Goal: Information Seeking & Learning: Understand process/instructions

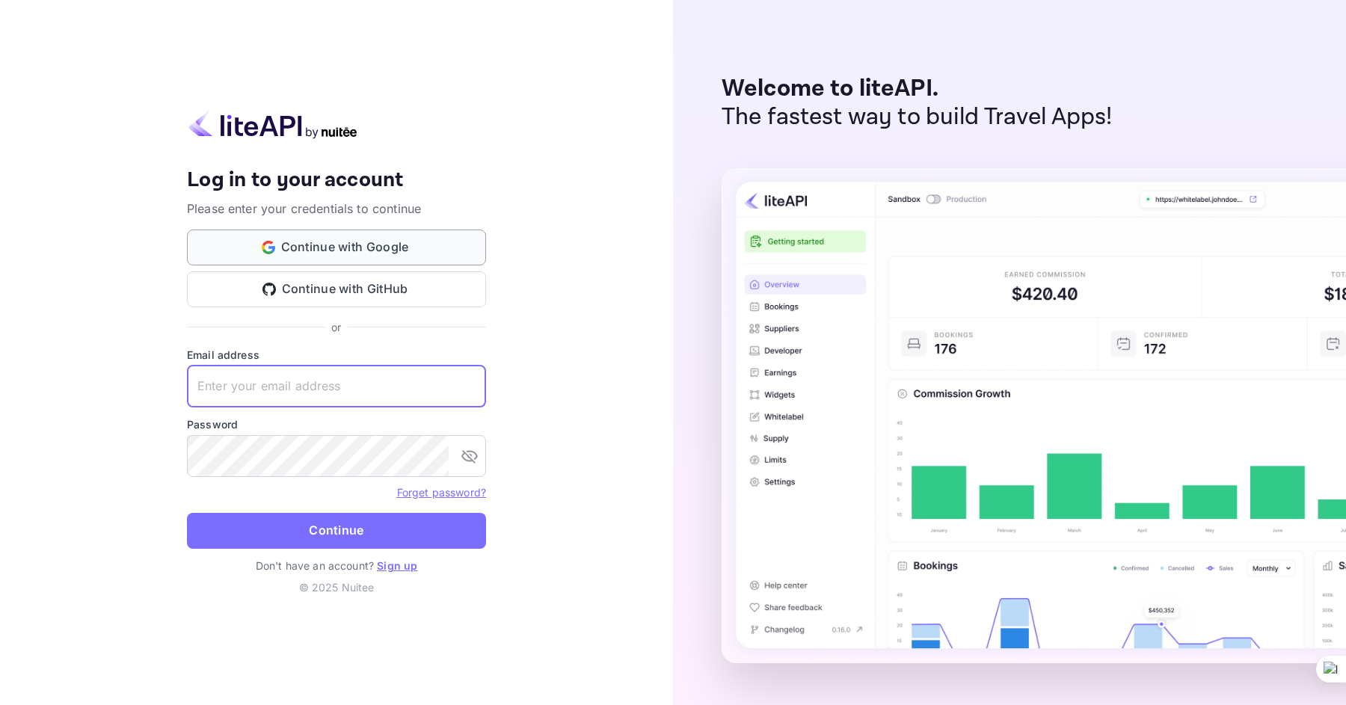
click at [432, 238] on button "Continue with Google" at bounding box center [336, 248] width 299 height 36
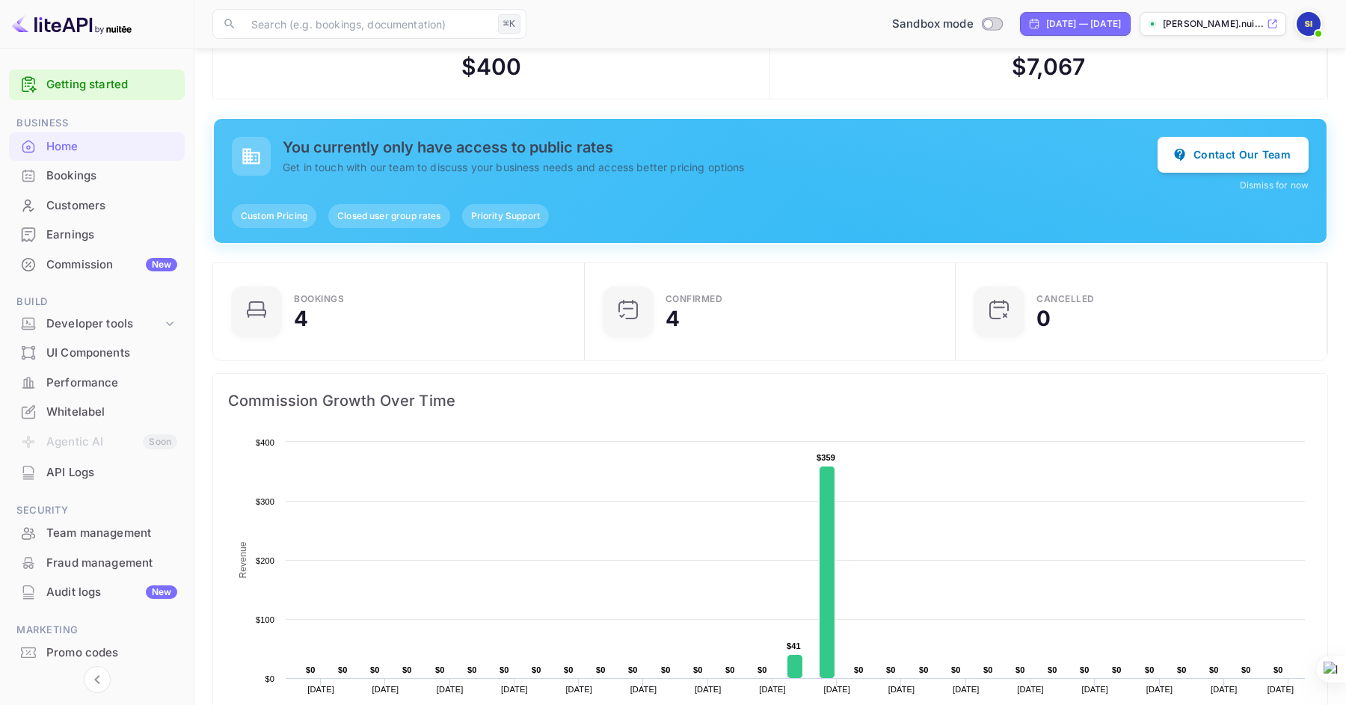
scroll to position [25, 0]
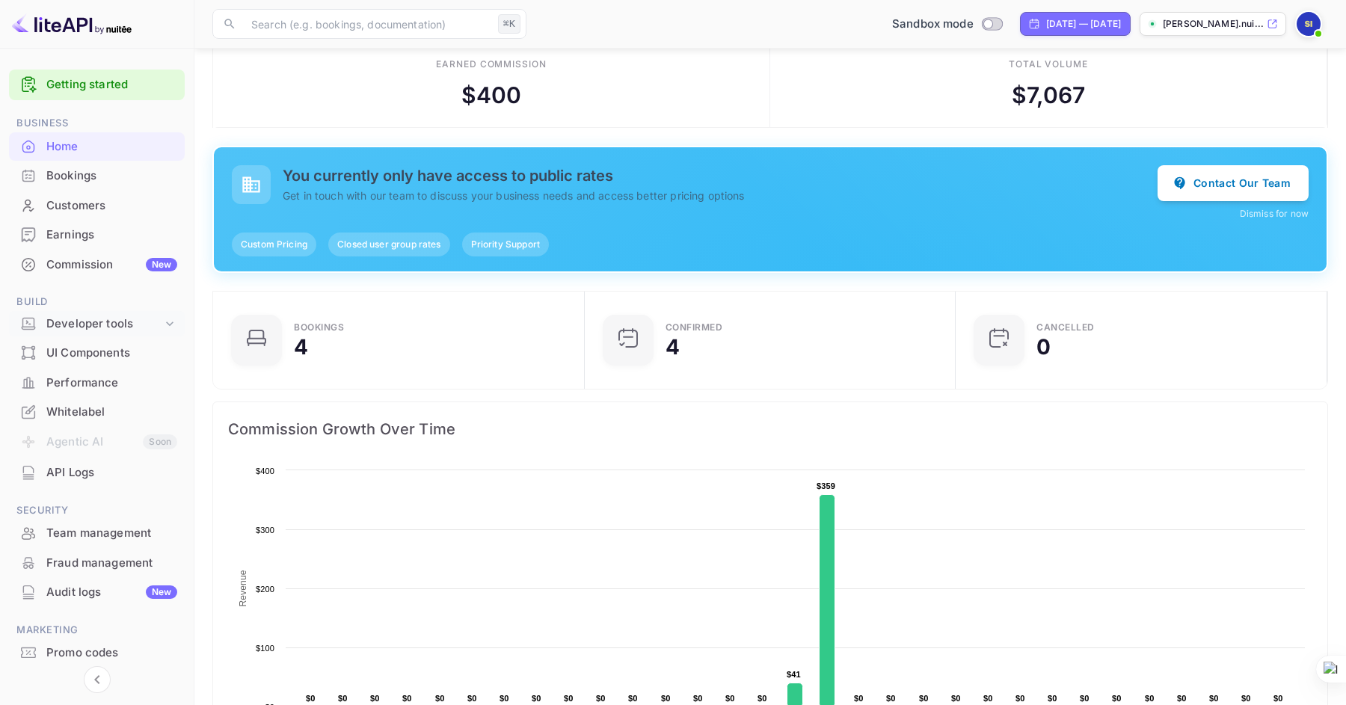
click at [153, 319] on div "Developer tools" at bounding box center [104, 324] width 116 height 17
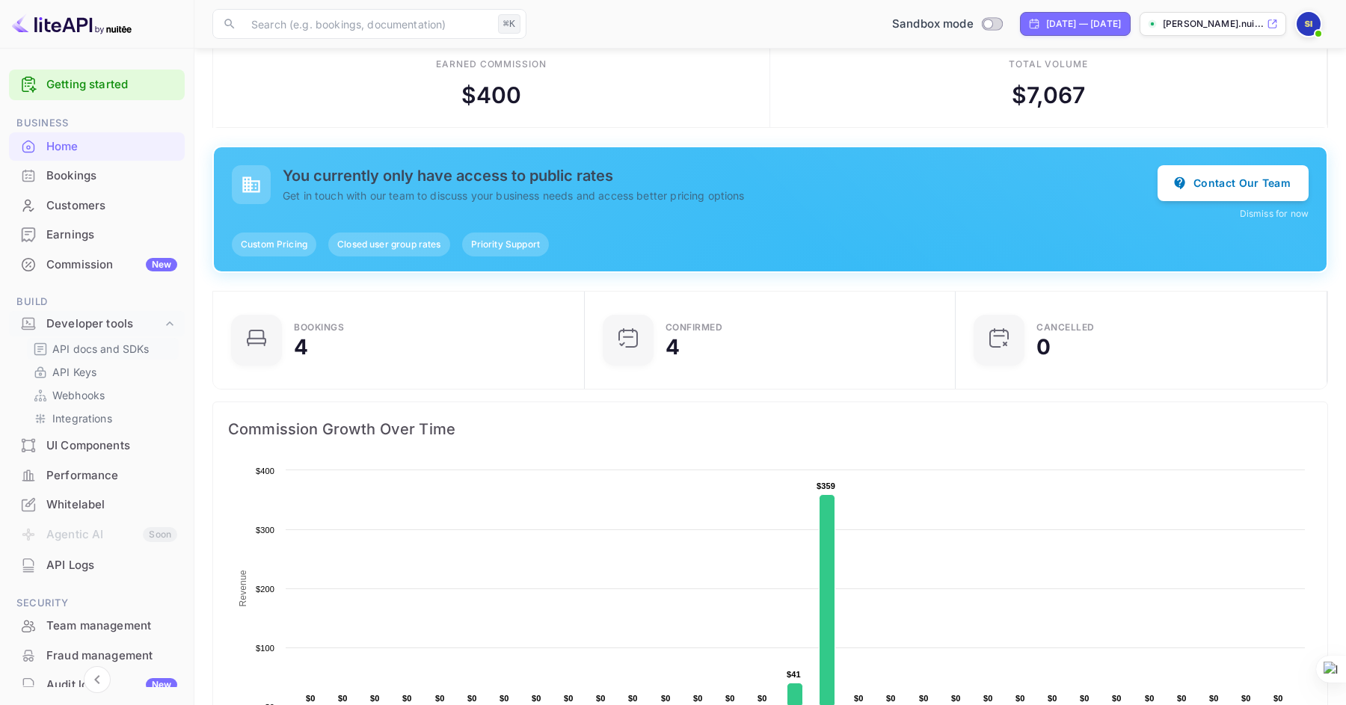
click at [95, 351] on p "API docs and SDKs" at bounding box center [100, 349] width 97 height 16
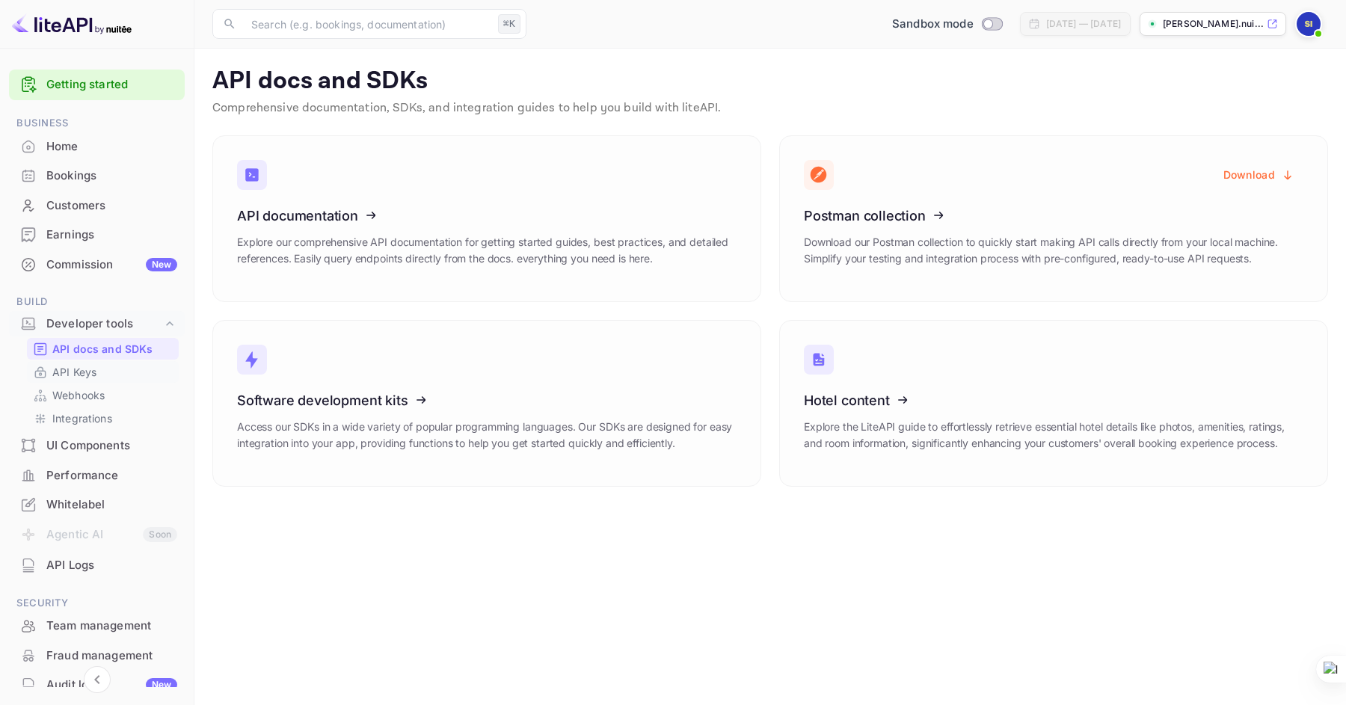
click at [95, 370] on p "API Keys" at bounding box center [74, 372] width 44 height 16
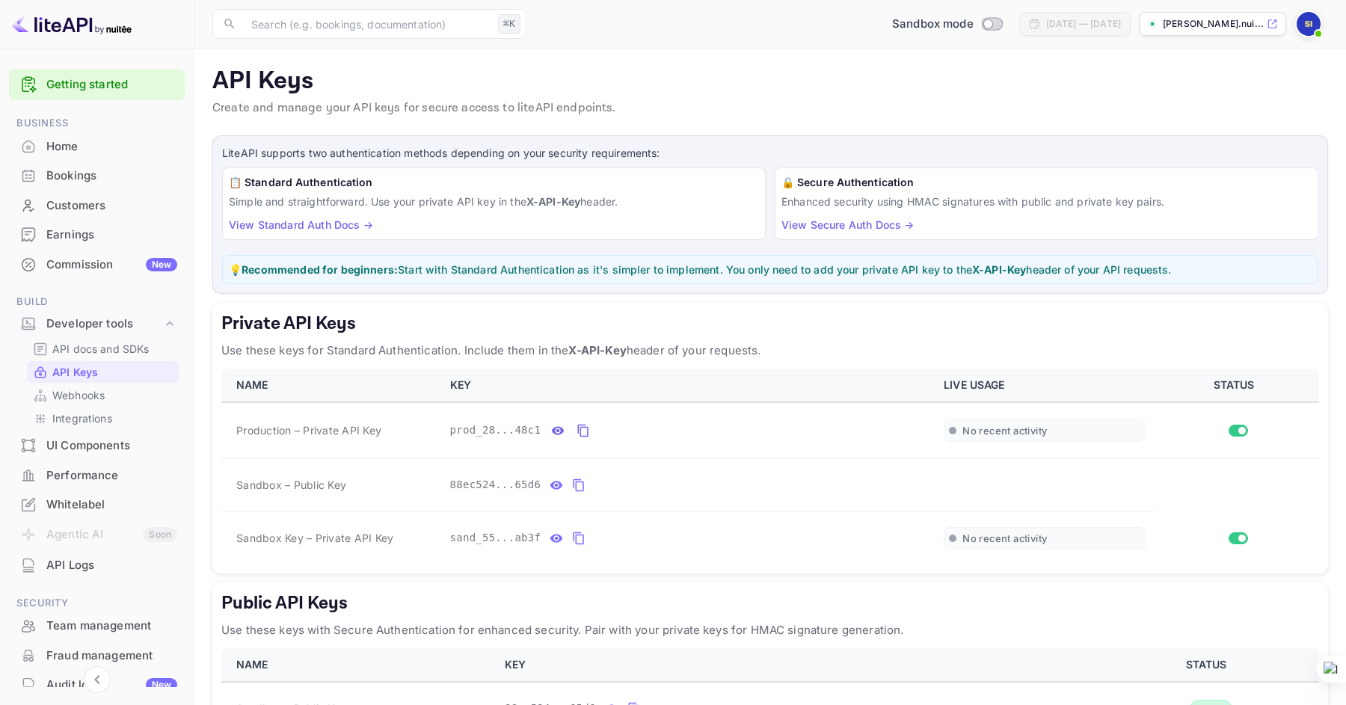
click at [268, 225] on link "View Standard Auth Docs →" at bounding box center [301, 224] width 144 height 13
click at [577, 535] on icon "private api keys table" at bounding box center [579, 538] width 10 height 13
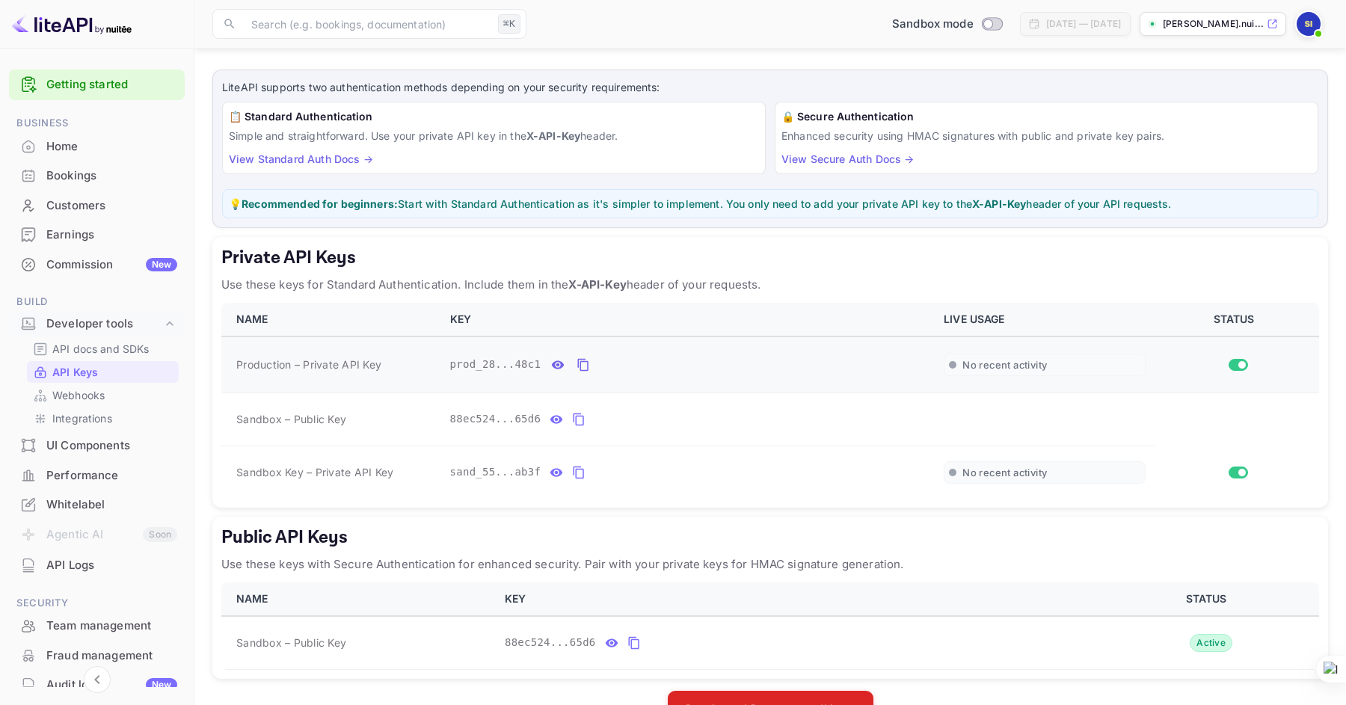
scroll to position [111, 0]
